Goal: Task Accomplishment & Management: Complete application form

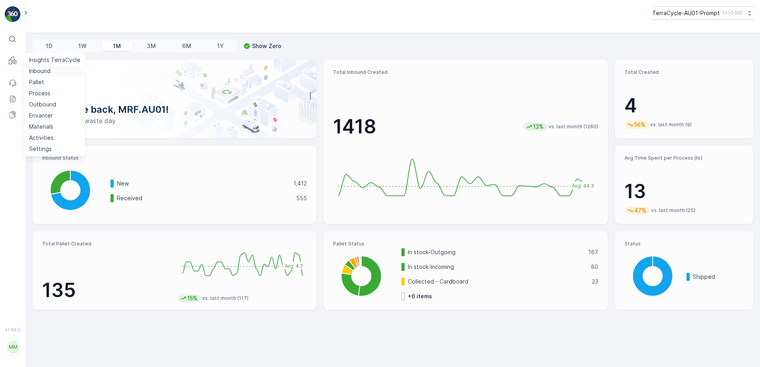
click at [39, 71] on p "Inbound" at bounding box center [39, 71] width 21 height 8
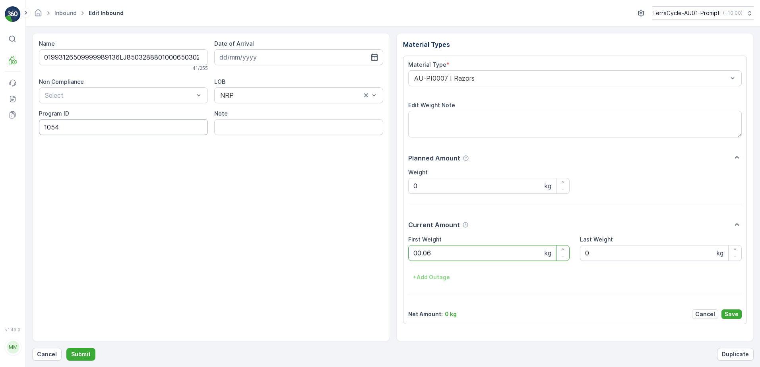
click at [66, 348] on button "Submit" at bounding box center [80, 354] width 29 height 13
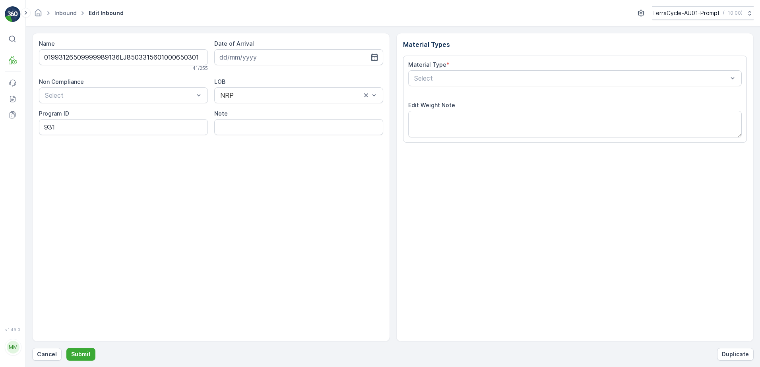
type input "[DATE]"
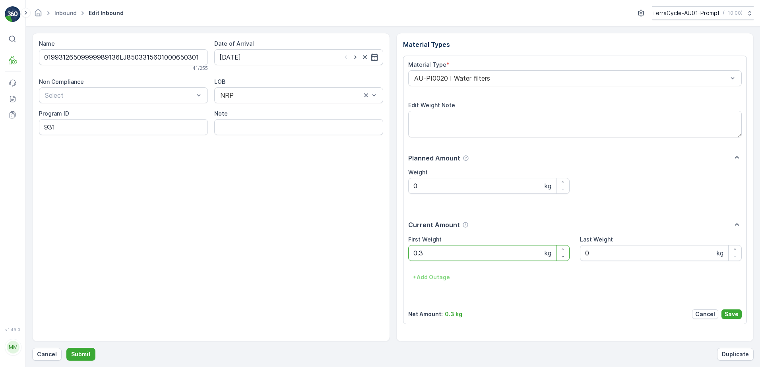
type Weight "0"
click at [66, 348] on button "Submit" at bounding box center [80, 354] width 29 height 13
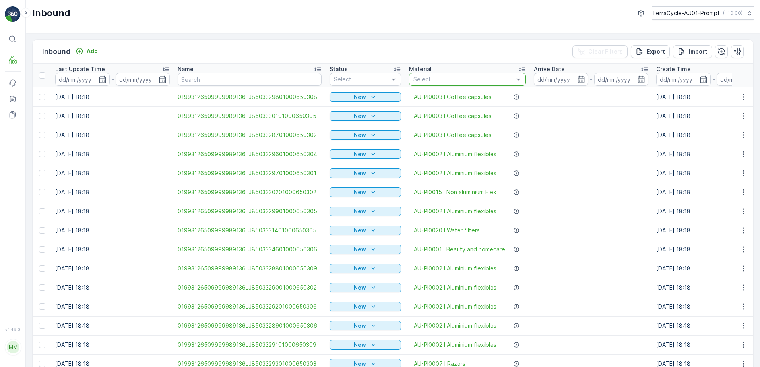
click at [479, 79] on div at bounding box center [464, 79] width 102 height 6
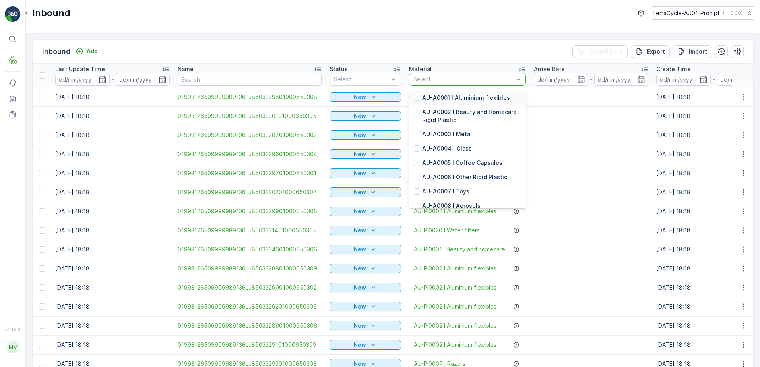
click at [479, 79] on div at bounding box center [464, 79] width 102 height 6
type input "0007"
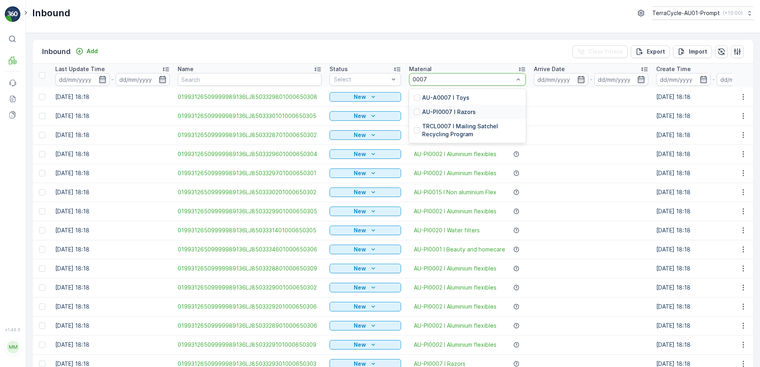
click at [460, 115] on p "AU-PI0007 I Razors" at bounding box center [449, 112] width 54 height 8
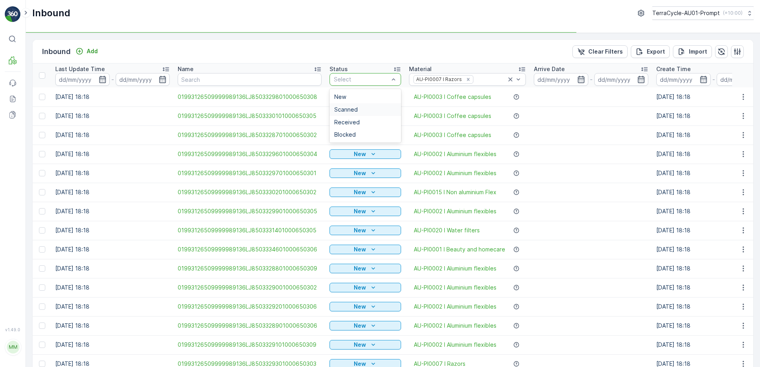
click at [357, 107] on div "Scanned" at bounding box center [365, 110] width 62 height 6
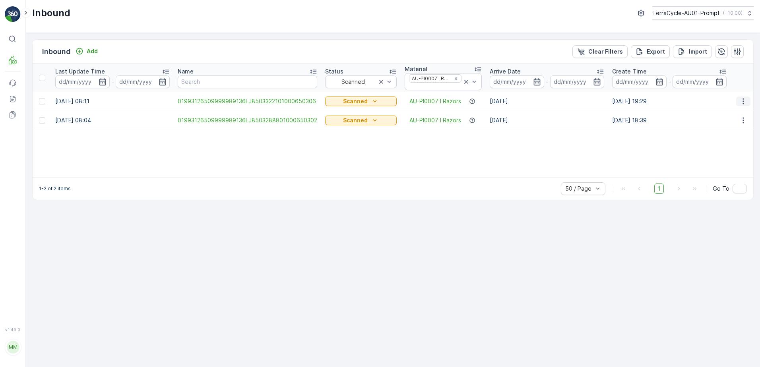
click at [740, 103] on icon "button" at bounding box center [743, 101] width 8 height 8
click at [718, 161] on span "Print QR" at bounding box center [711, 158] width 22 height 8
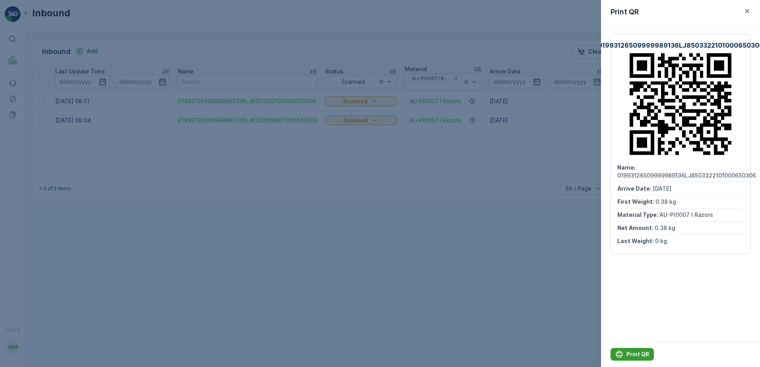
click at [648, 353] on p "Print QR" at bounding box center [638, 355] width 23 height 8
click at [745, 10] on icon "button" at bounding box center [747, 11] width 8 height 8
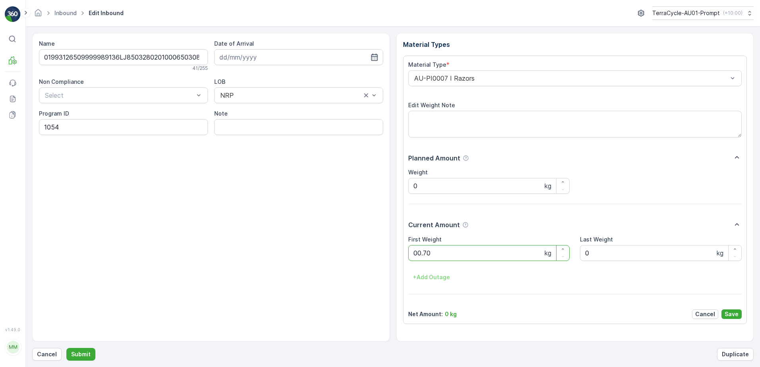
click button "Submit" at bounding box center [80, 354] width 29 height 13
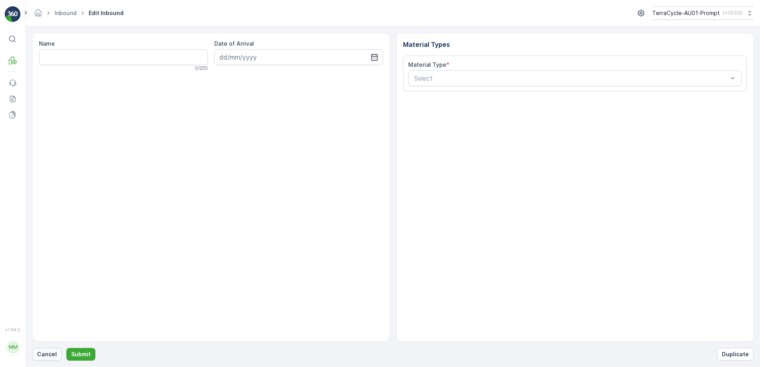
click at [51, 356] on p "Cancel" at bounding box center [47, 355] width 20 height 8
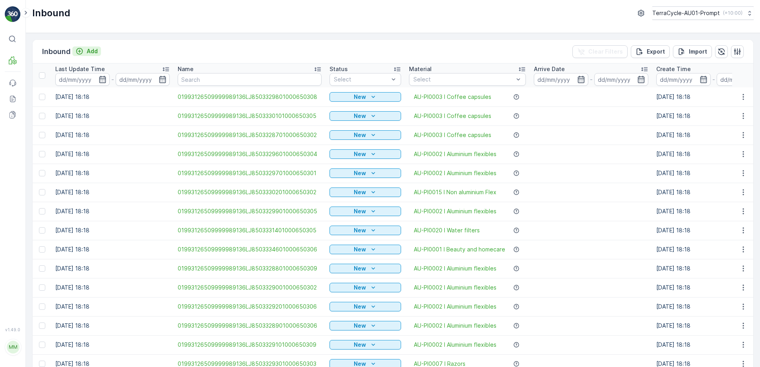
click at [94, 52] on p "Add" at bounding box center [92, 51] width 11 height 8
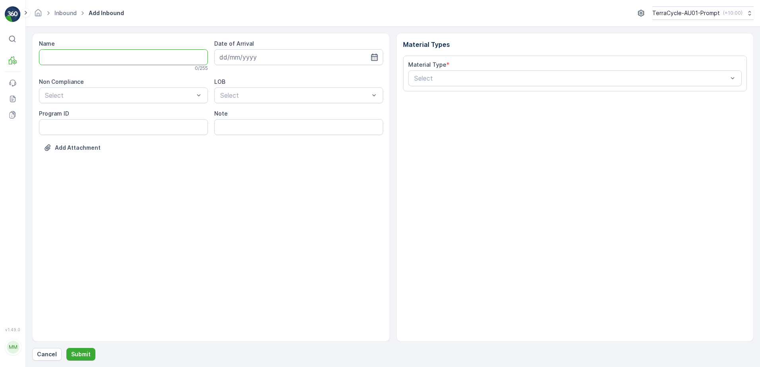
click at [99, 59] on input "Name" at bounding box center [123, 57] width 169 height 16
type input "01993126509999989136LJ8503279901000650301"
click at [66, 348] on button "Submit" at bounding box center [80, 354] width 29 height 13
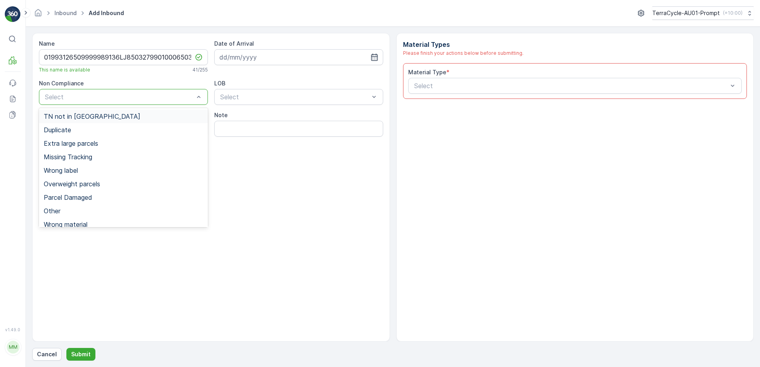
click at [66, 118] on span "TN not in [GEOGRAPHIC_DATA]" at bounding box center [92, 116] width 97 height 7
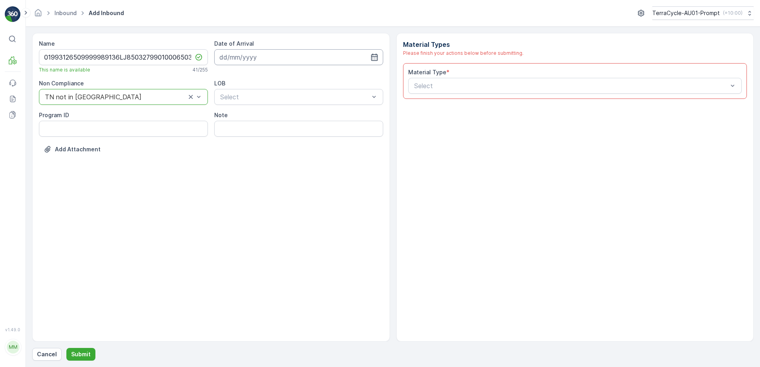
click at [250, 57] on input at bounding box center [298, 57] width 169 height 16
click at [287, 171] on div "28" at bounding box center [285, 171] width 13 height 13
type input "[DATE]"
click at [275, 99] on div at bounding box center [294, 96] width 151 height 7
click at [264, 116] on div "NRP" at bounding box center [298, 116] width 159 height 7
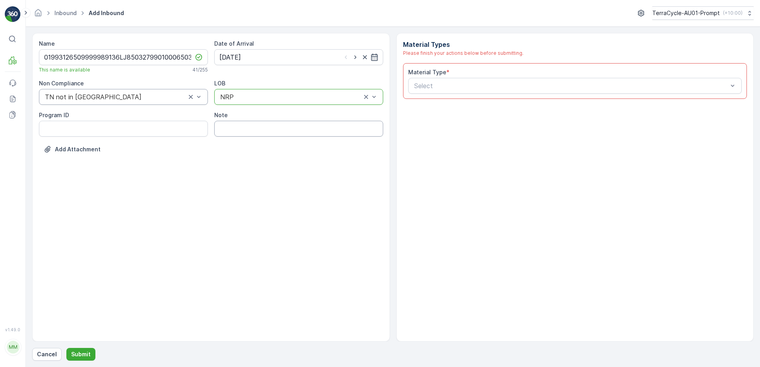
click at [249, 132] on input "Note" at bounding box center [298, 129] width 169 height 16
type input "waterdrop blisters"
click at [427, 89] on div at bounding box center [571, 85] width 316 height 7
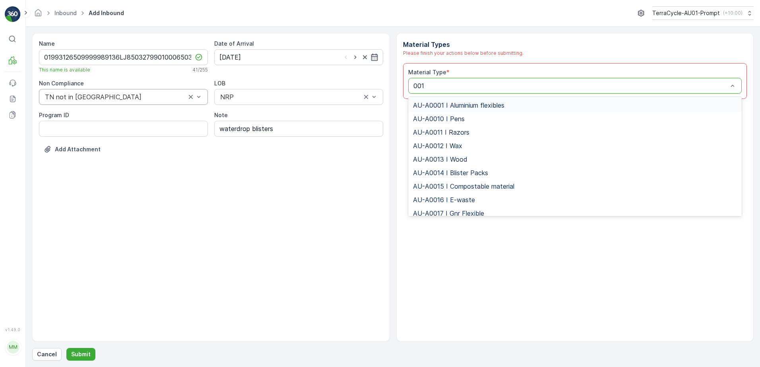
type input "0017"
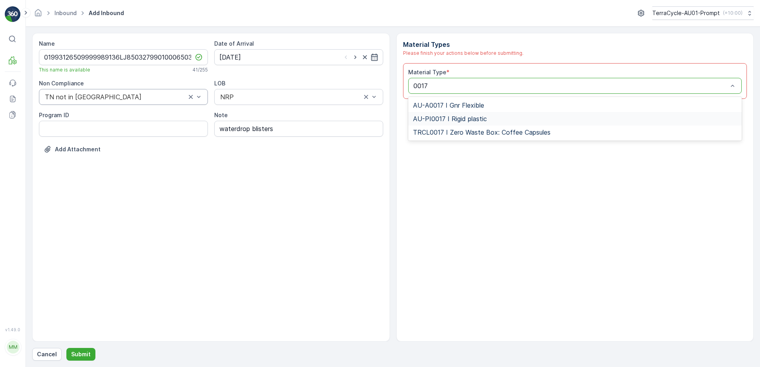
click at [449, 118] on span "AU-PI0017 I Rigid plastic" at bounding box center [450, 118] width 74 height 7
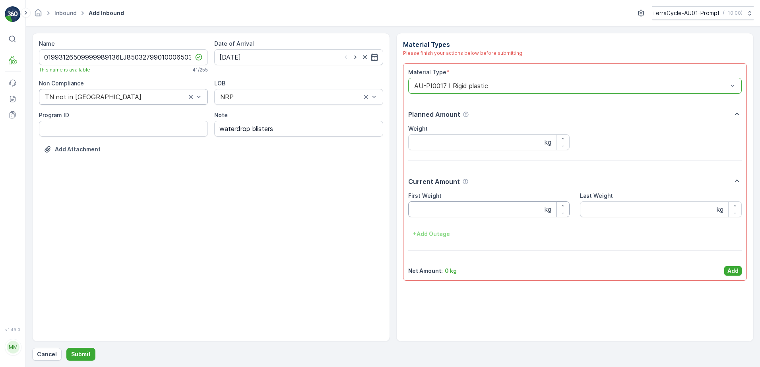
click at [437, 210] on Weight "First Weight" at bounding box center [489, 210] width 162 height 16
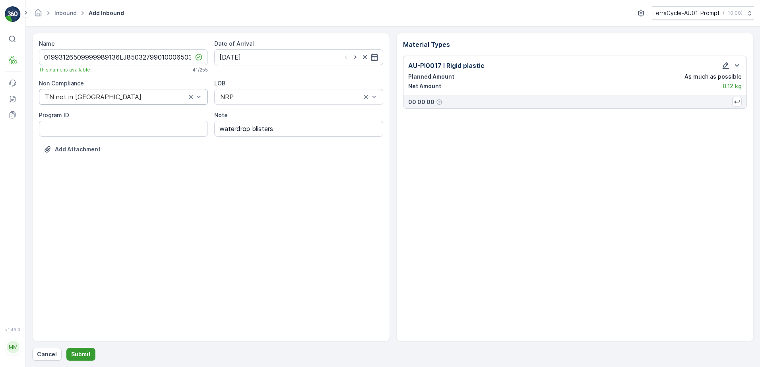
click at [85, 353] on p "Submit" at bounding box center [80, 355] width 19 height 8
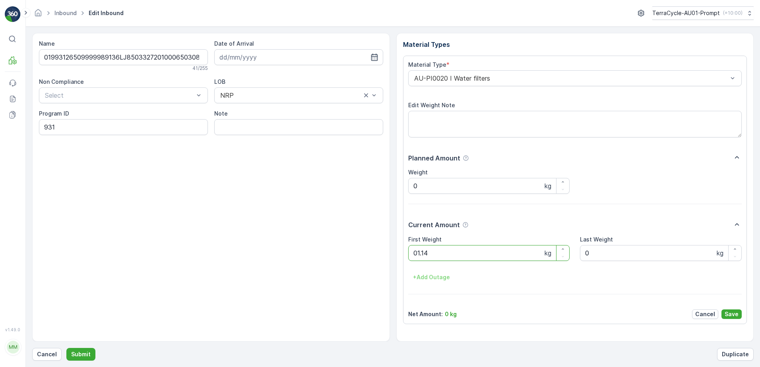
click button "Submit" at bounding box center [80, 354] width 29 height 13
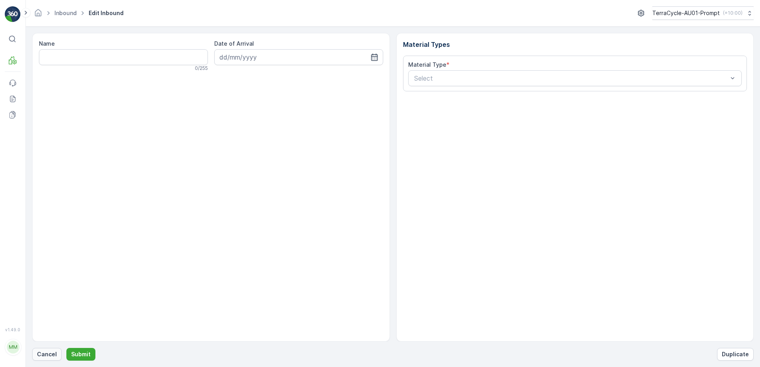
click at [53, 354] on p "Cancel" at bounding box center [47, 355] width 20 height 8
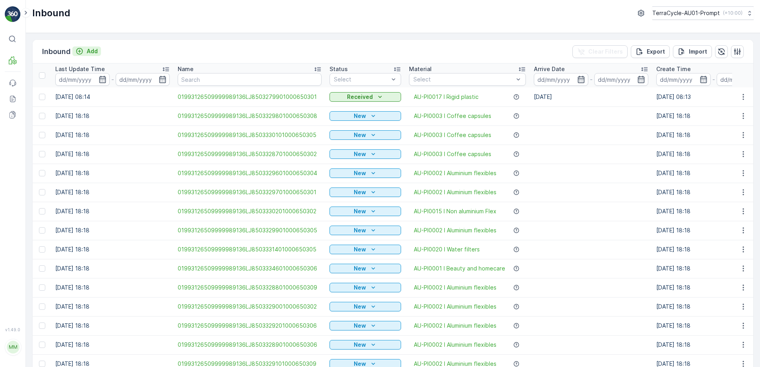
click at [93, 52] on p "Add" at bounding box center [92, 51] width 11 height 8
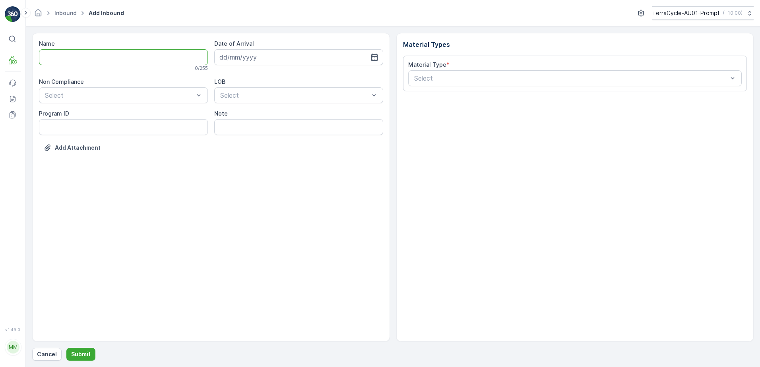
click at [92, 58] on input "Name" at bounding box center [123, 57] width 169 height 16
type input "01993126509999989136LJ8503258801000650301"
click at [66, 348] on button "Submit" at bounding box center [80, 354] width 29 height 13
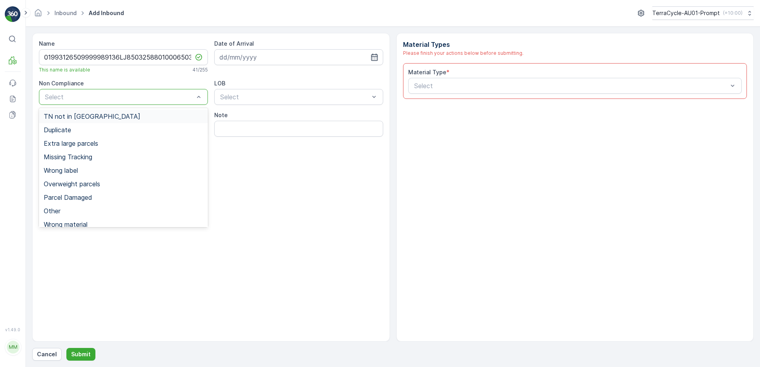
click at [117, 95] on div at bounding box center [119, 96] width 151 height 7
click at [105, 117] on div "TN not in [GEOGRAPHIC_DATA]" at bounding box center [123, 116] width 159 height 7
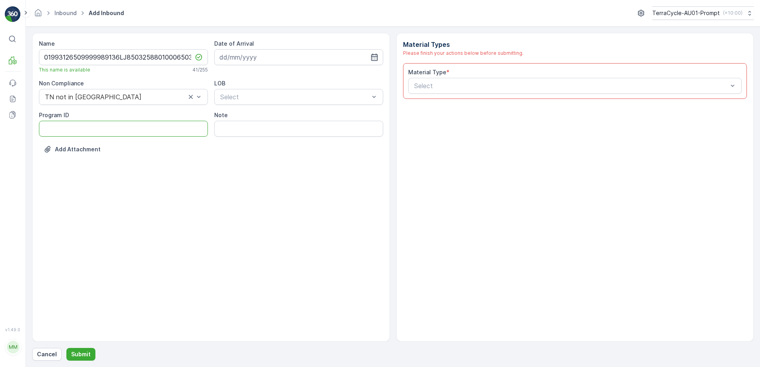
click at [69, 131] on ID "Program ID" at bounding box center [123, 129] width 169 height 16
click at [226, 54] on input at bounding box center [298, 57] width 169 height 16
drag, startPoint x: 290, startPoint y: 173, endPoint x: 290, endPoint y: 152, distance: 21.1
click at [290, 173] on div "28" at bounding box center [285, 171] width 13 height 13
type input "[DATE]"
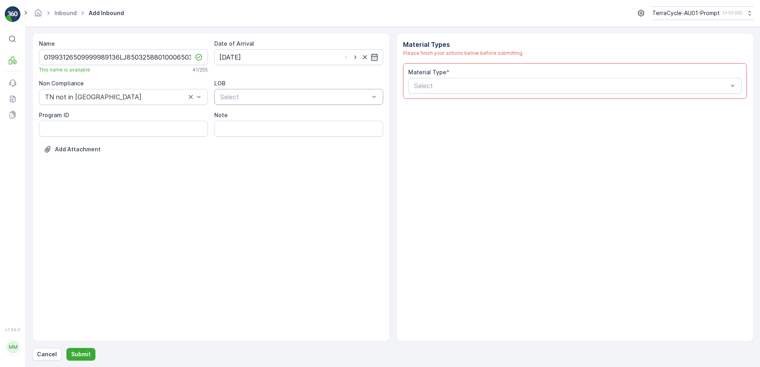
click at [288, 96] on div at bounding box center [294, 96] width 151 height 7
click at [275, 115] on div "NRP" at bounding box center [298, 116] width 159 height 7
click at [239, 132] on input "Note" at bounding box center [298, 129] width 169 height 16
type input "waterdrop blisters"
click at [433, 85] on div at bounding box center [571, 85] width 316 height 7
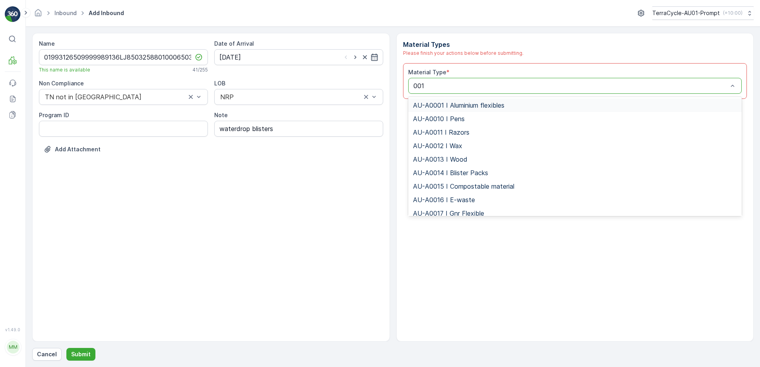
type input "0017"
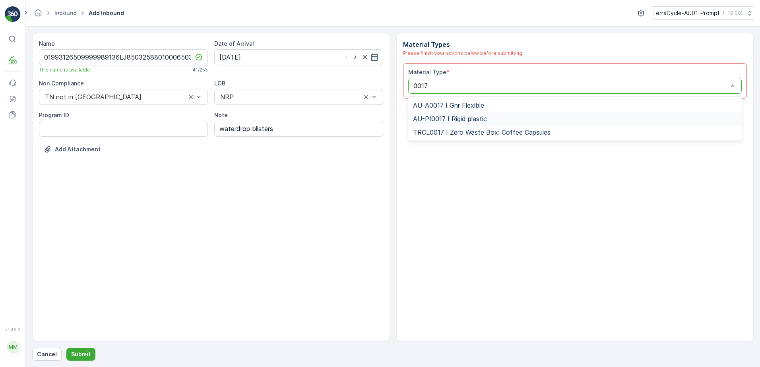
click at [453, 114] on div "AU-PI0017 I Rigid plastic" at bounding box center [575, 119] width 334 height 14
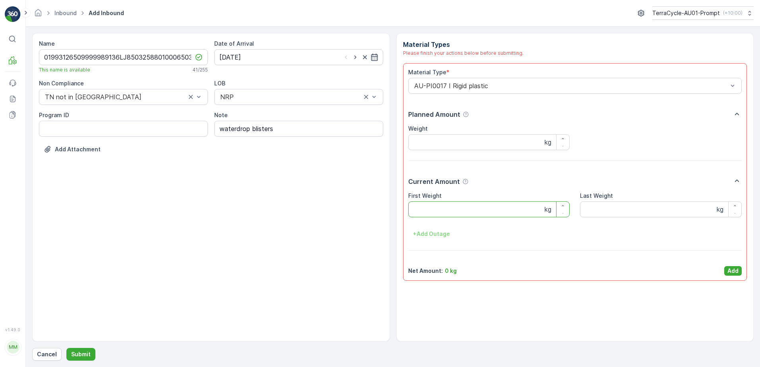
click at [443, 203] on Weight "First Weight" at bounding box center [489, 210] width 162 height 16
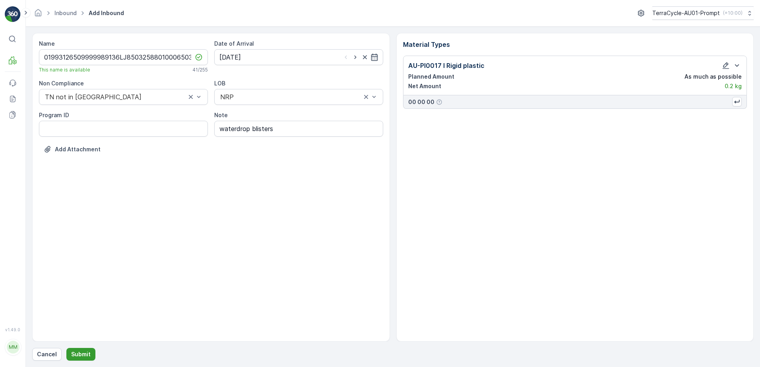
click at [89, 352] on button "Submit" at bounding box center [80, 354] width 29 height 13
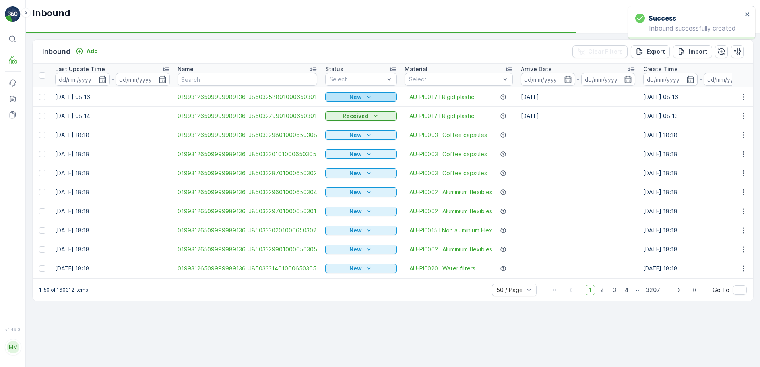
click at [356, 97] on p "New" at bounding box center [355, 97] width 12 height 8
drag, startPoint x: 347, startPoint y: 119, endPoint x: 352, endPoint y: 101, distance: 18.7
click at [347, 118] on span "Scanned" at bounding box center [339, 120] width 23 height 8
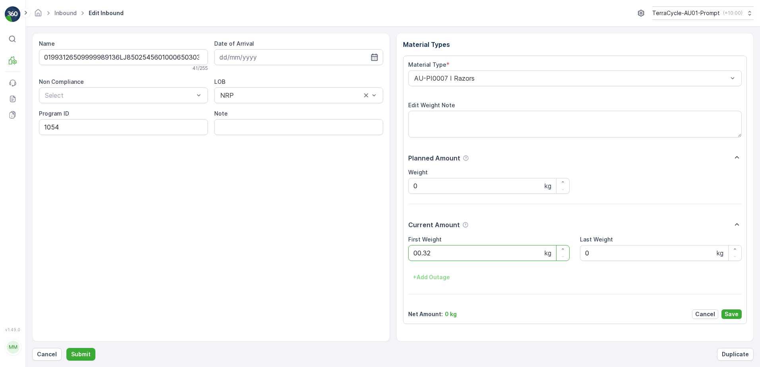
click button "Submit" at bounding box center [80, 354] width 29 height 13
click at [74, 353] on p "Submit" at bounding box center [80, 355] width 19 height 8
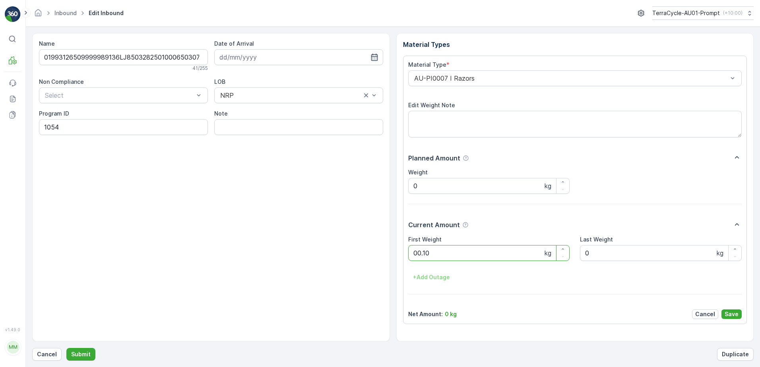
click button "Submit" at bounding box center [80, 354] width 29 height 13
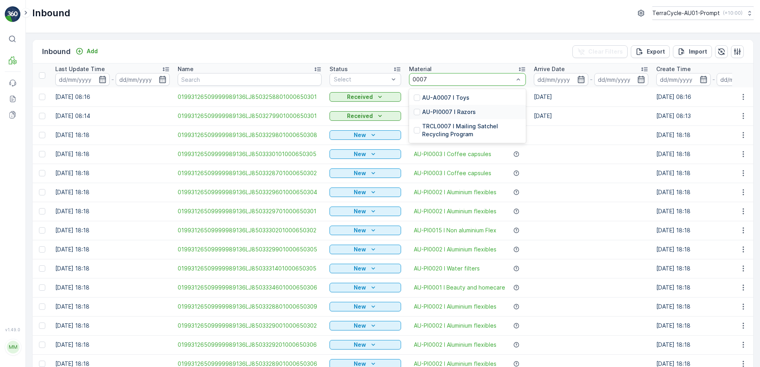
click at [483, 110] on div "AU-PI0007 I Razors" at bounding box center [467, 112] width 117 height 14
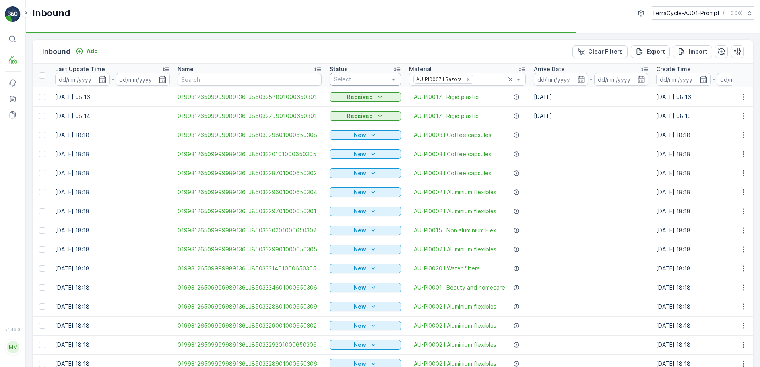
click at [358, 79] on div at bounding box center [361, 79] width 56 height 6
drag, startPoint x: 349, startPoint y: 107, endPoint x: 445, endPoint y: 123, distance: 97.3
click at [350, 107] on span "Scanned" at bounding box center [345, 110] width 23 height 6
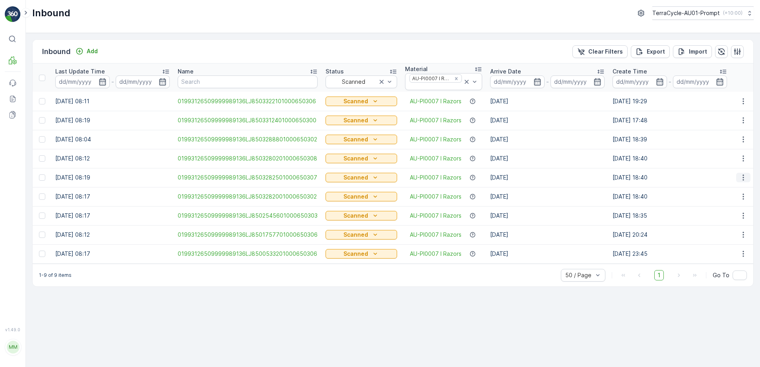
click at [741, 178] on icon "button" at bounding box center [743, 178] width 8 height 8
click at [712, 235] on span "Print QR" at bounding box center [711, 234] width 22 height 8
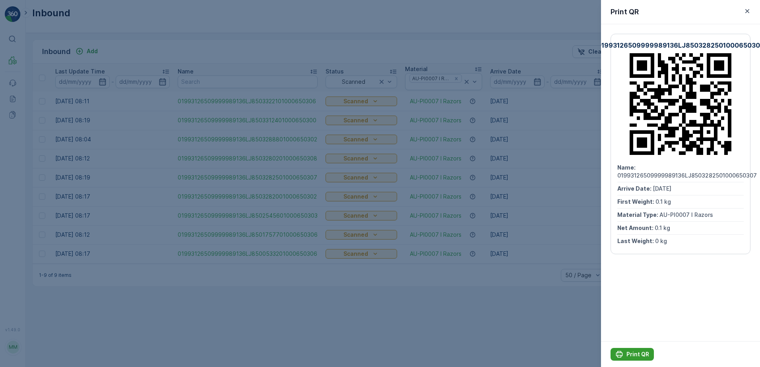
click at [638, 355] on p "Print QR" at bounding box center [638, 355] width 23 height 8
click at [747, 13] on icon "button" at bounding box center [747, 11] width 8 height 8
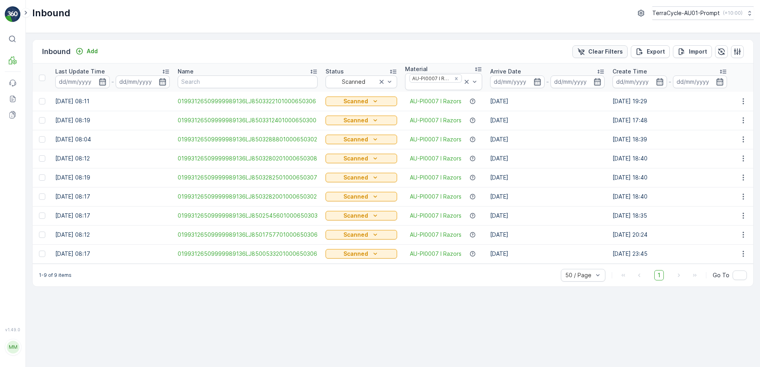
click at [596, 54] on p "Clear Filters" at bounding box center [605, 52] width 35 height 8
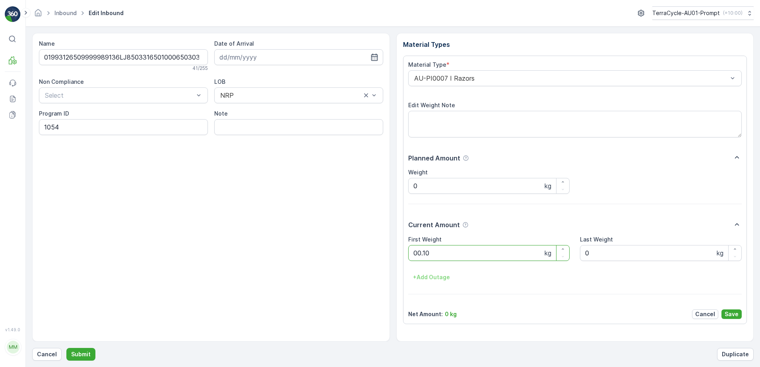
click button "Submit" at bounding box center [80, 354] width 29 height 13
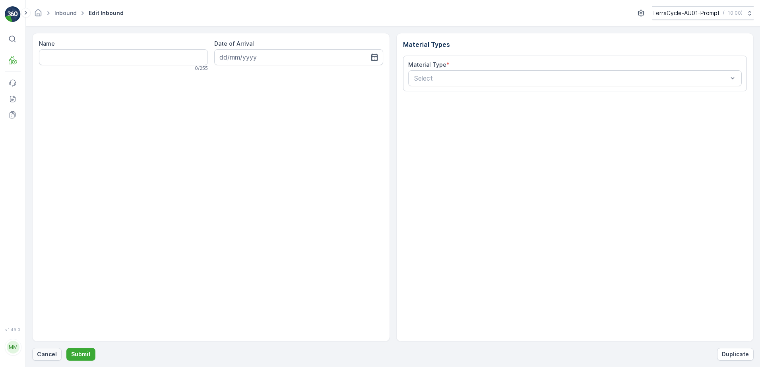
click at [44, 353] on p "Cancel" at bounding box center [47, 355] width 20 height 8
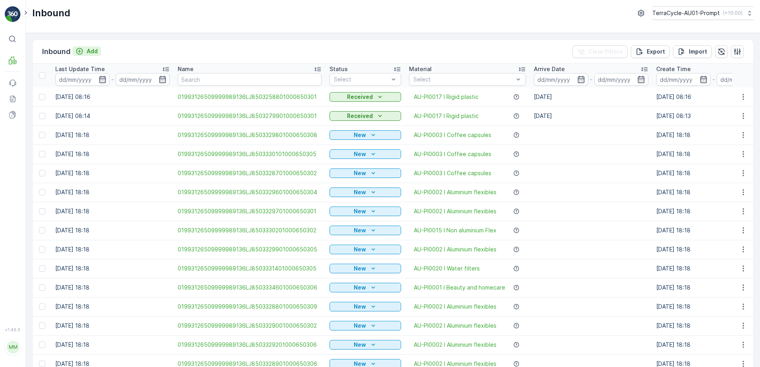
click at [94, 54] on p "Add" at bounding box center [92, 51] width 11 height 8
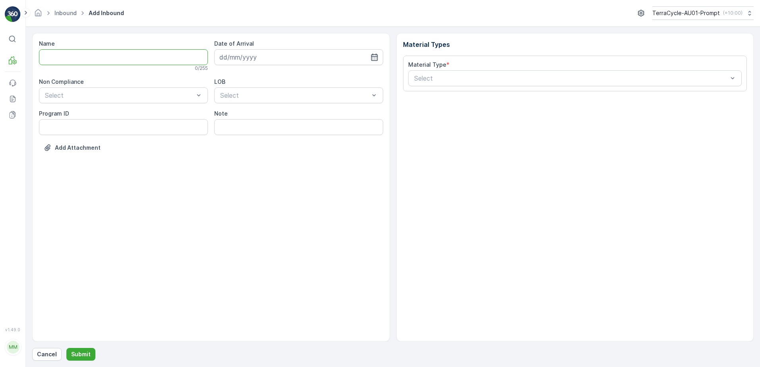
click at [94, 56] on input "Name" at bounding box center [123, 57] width 169 height 16
type input "01993126509999989136LJ8502181901000650300"
click at [66, 348] on button "Submit" at bounding box center [80, 354] width 29 height 13
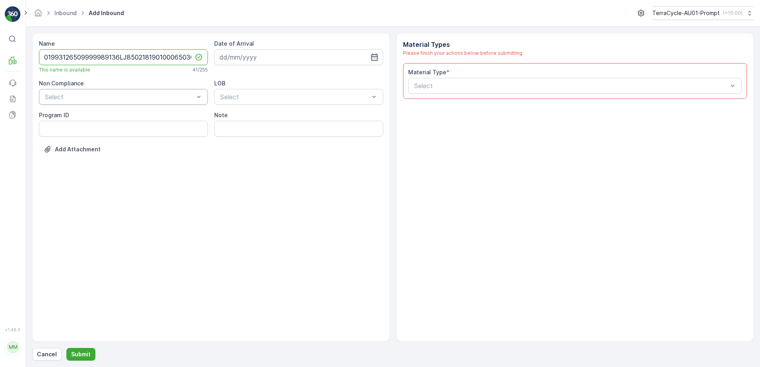
click at [72, 100] on div at bounding box center [119, 96] width 151 height 7
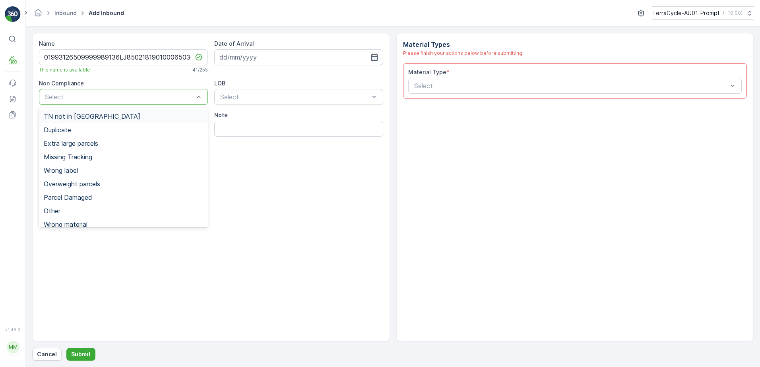
click at [68, 114] on span "TN not in [GEOGRAPHIC_DATA]" at bounding box center [92, 116] width 97 height 7
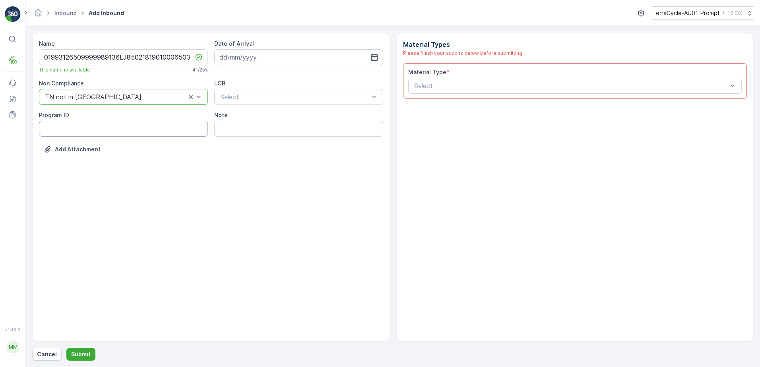
click at [57, 129] on ID "Program ID" at bounding box center [123, 129] width 169 height 16
type ID "1054"
click at [267, 54] on input at bounding box center [298, 57] width 169 height 16
click at [285, 174] on div "28" at bounding box center [285, 171] width 13 height 13
type input "[DATE]"
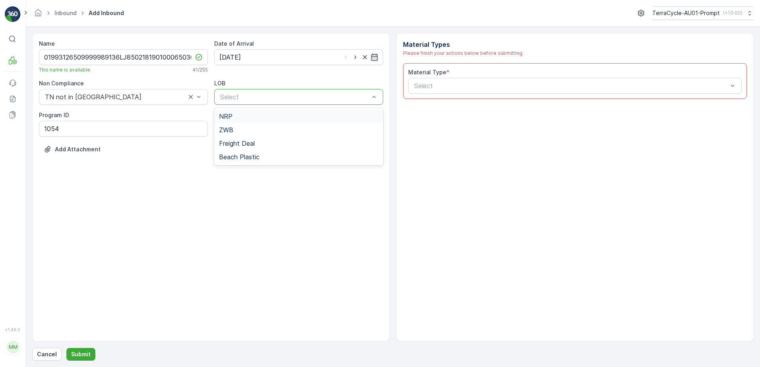
click at [285, 98] on div at bounding box center [294, 96] width 151 height 7
click at [258, 119] on div "NRP" at bounding box center [298, 116] width 159 height 7
click at [421, 84] on div at bounding box center [571, 85] width 316 height 7
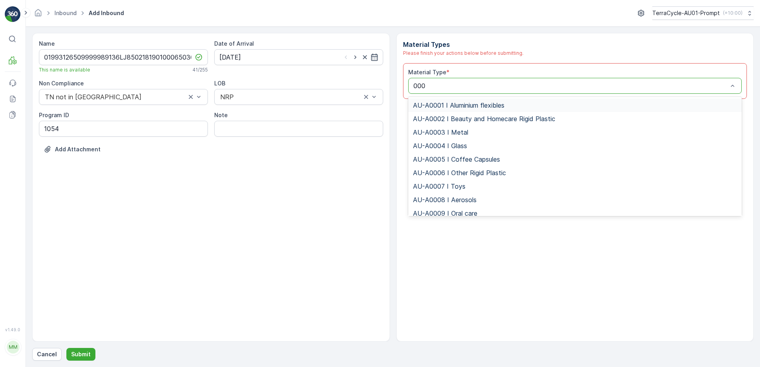
type input "0007"
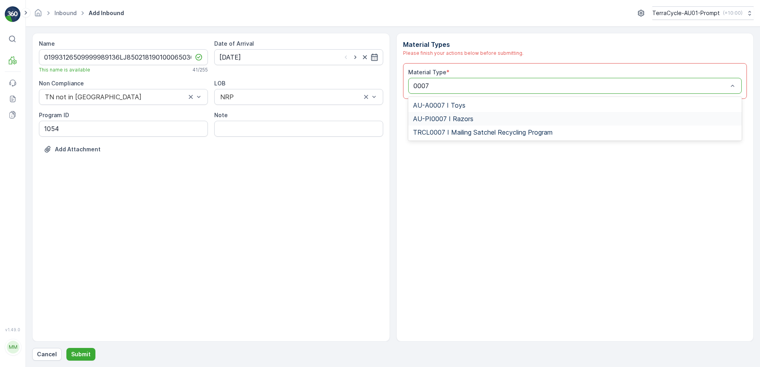
click at [465, 115] on span "AU-PI0007 I Razors" at bounding box center [443, 118] width 60 height 7
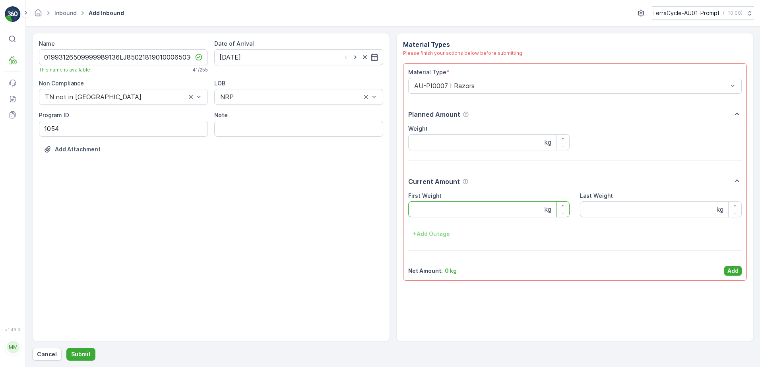
click at [447, 212] on Weight "First Weight" at bounding box center [489, 210] width 162 height 16
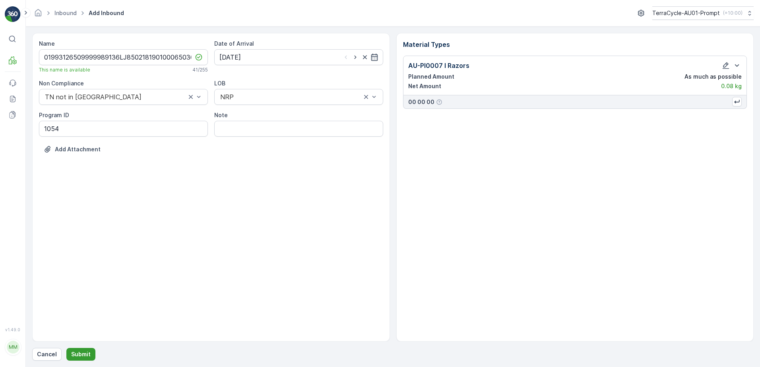
click at [81, 356] on p "Submit" at bounding box center [80, 355] width 19 height 8
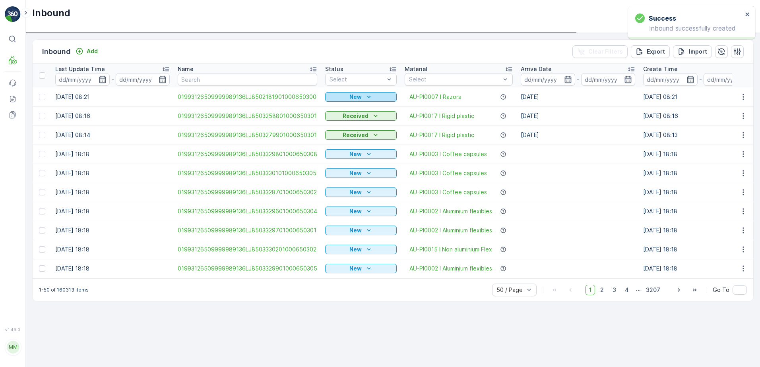
click at [357, 97] on p "New" at bounding box center [355, 97] width 12 height 8
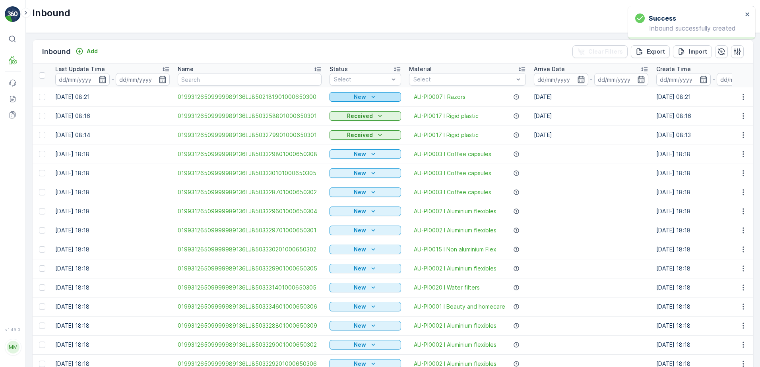
click at [378, 93] on div "New" at bounding box center [365, 97] width 65 height 8
click at [350, 122] on span "Scanned" at bounding box center [343, 120] width 23 height 8
